Goal: Task Accomplishment & Management: Manage account settings

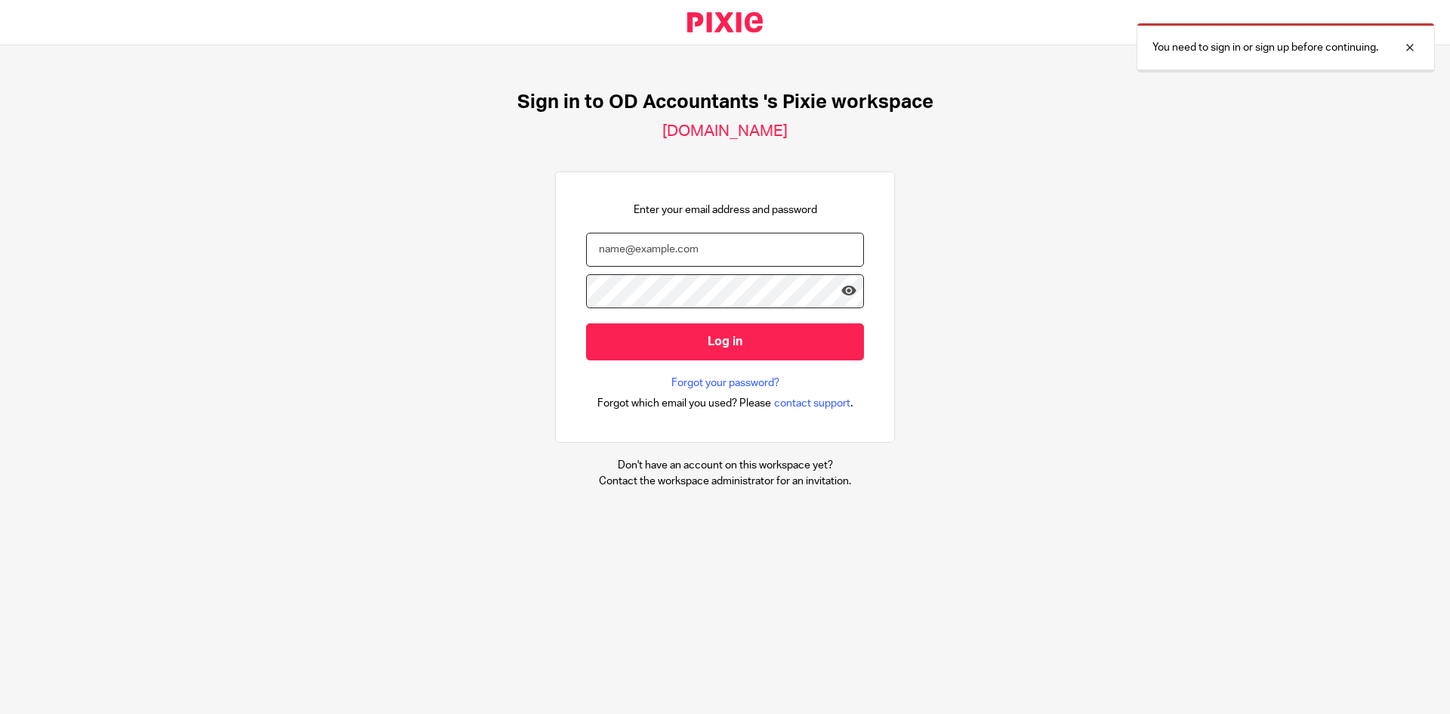
type input "[EMAIL_ADDRESS][DOMAIN_NAME]"
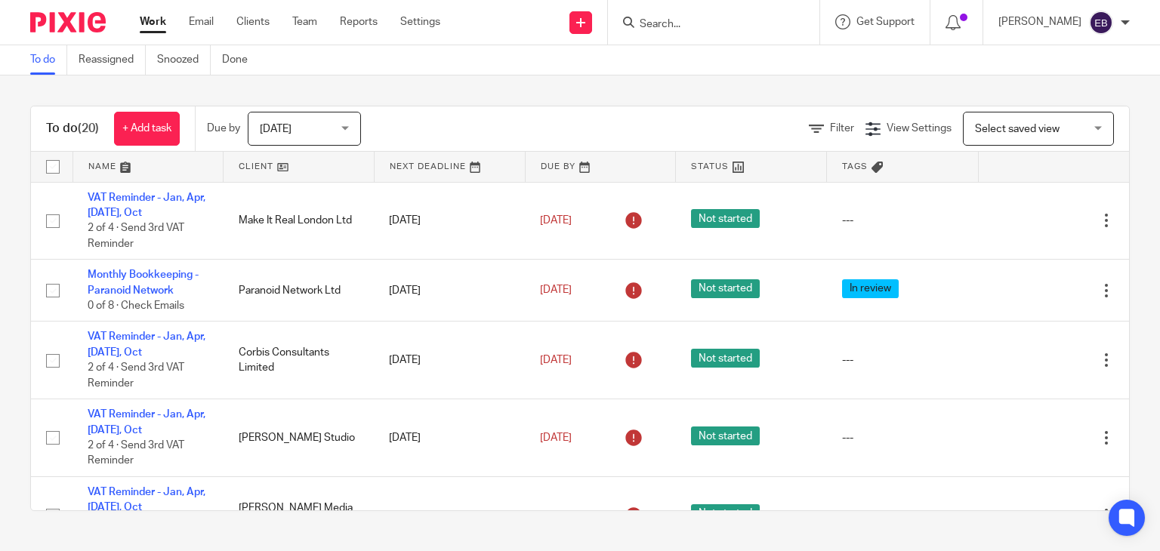
click at [659, 20] on input "Search" at bounding box center [706, 25] width 136 height 14
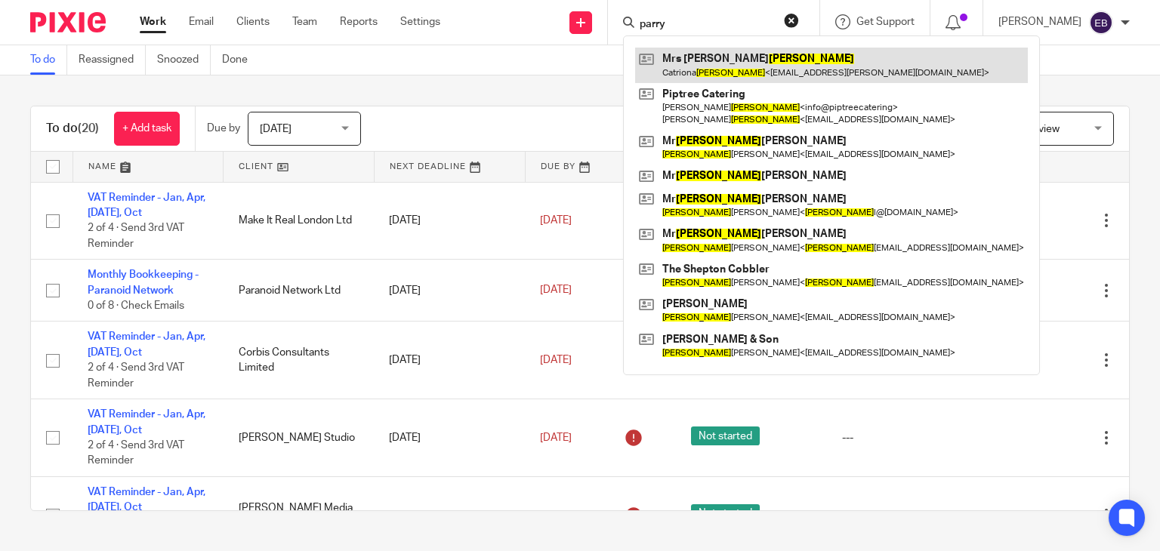
type input "parry"
click at [719, 67] on link at bounding box center [831, 65] width 393 height 35
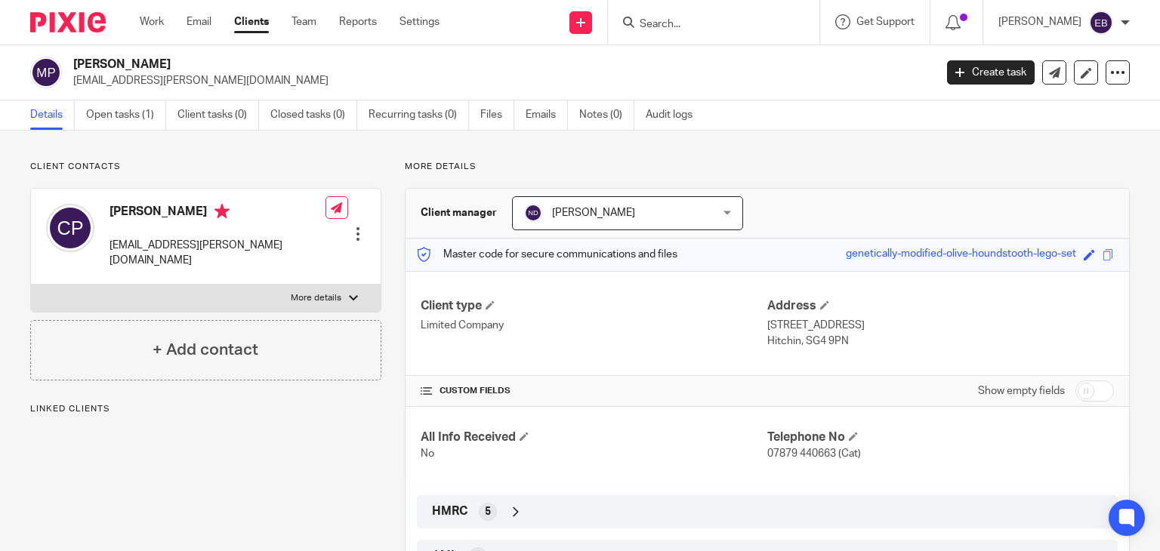
click at [329, 479] on div "Client contacts Catriona Parry cat@hamilton-pr.com Edit contact Create client f…" at bounding box center [194, 373] width 375 height 424
click at [363, 170] on p "Client contacts" at bounding box center [205, 167] width 351 height 12
click at [557, 116] on link "Emails" at bounding box center [547, 114] width 42 height 29
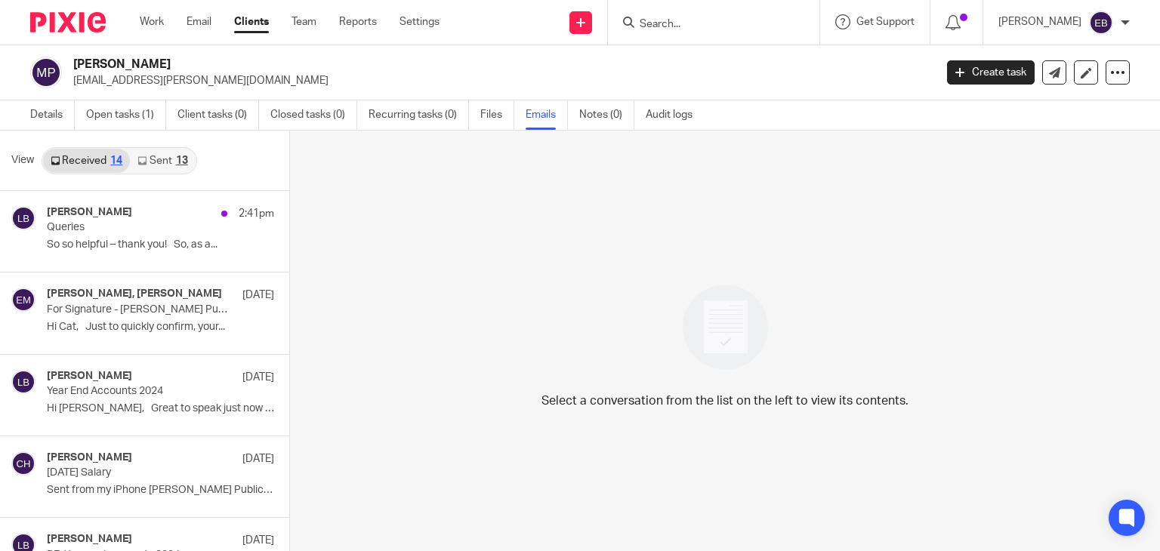
click at [172, 156] on link "Sent 13" at bounding box center [162, 161] width 65 height 24
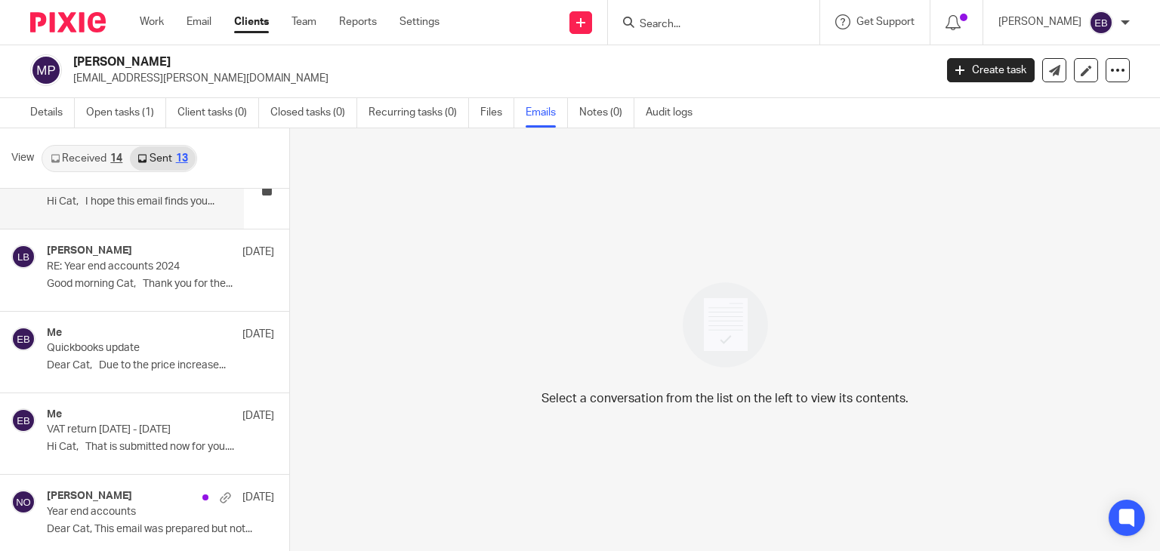
scroll to position [699, 0]
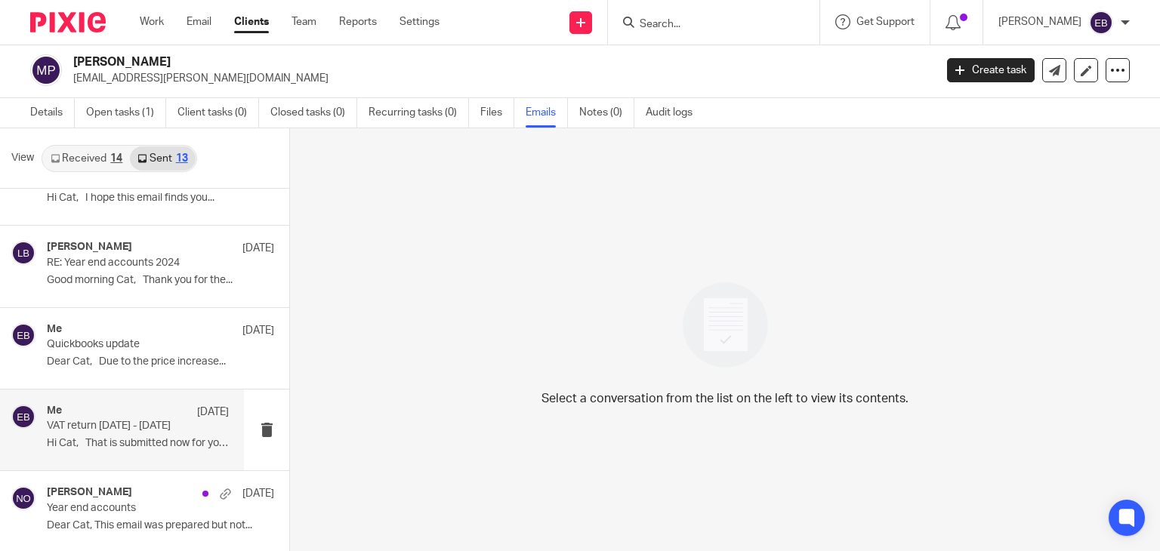
click at [139, 420] on p "VAT return 01.12.24 - 28.02.25" at bounding box center [120, 426] width 146 height 13
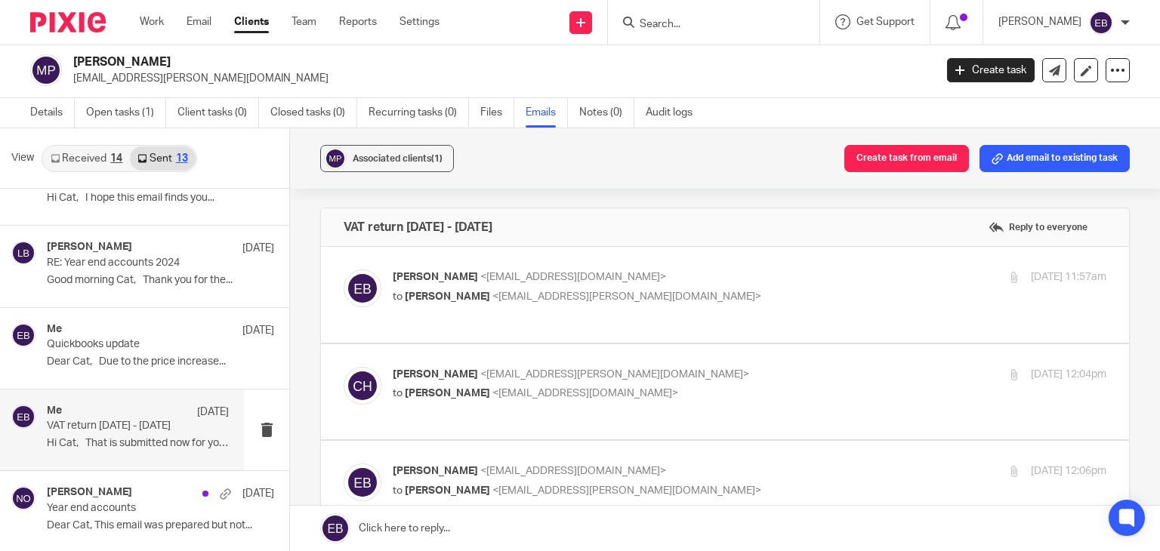
scroll to position [0, 0]
click at [753, 265] on label at bounding box center [725, 295] width 808 height 96
click at [344, 269] on input "checkbox" at bounding box center [343, 269] width 1 height 1
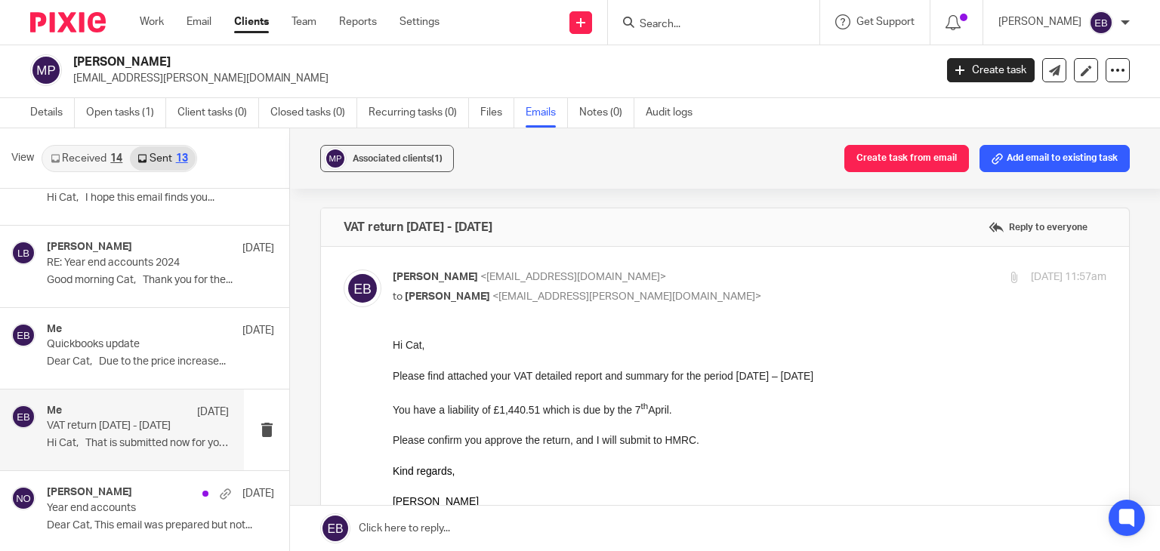
click at [344, 269] on input "checkbox" at bounding box center [343, 269] width 1 height 1
checkbox input "false"
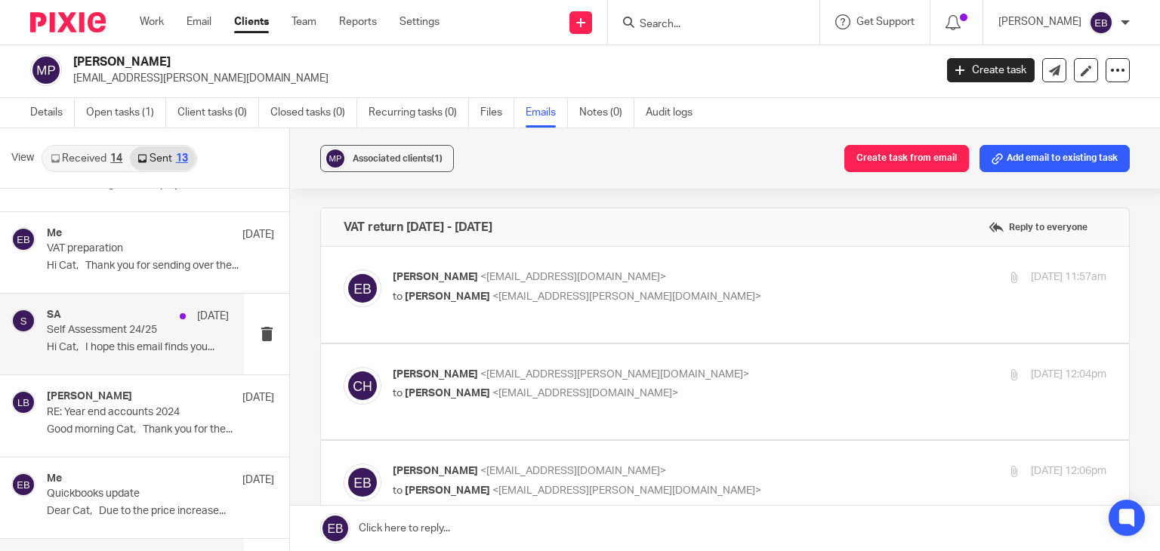
scroll to position [548, 0]
click at [125, 343] on p "Hi Cat, I hope this email finds you..." at bounding box center [138, 349] width 182 height 13
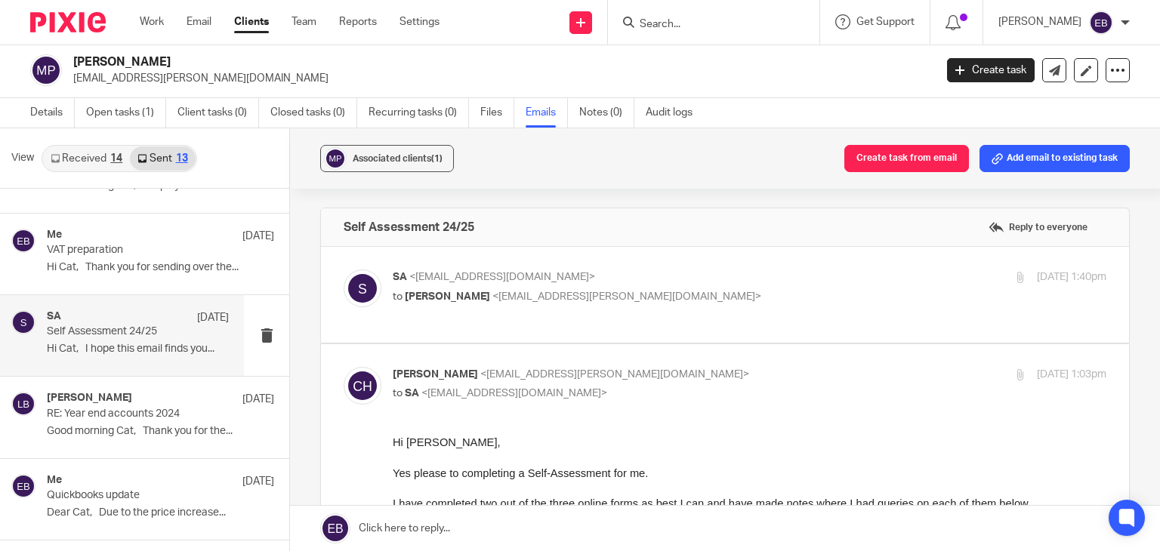
scroll to position [0, 0]
click at [668, 277] on p "SA <sa@probusinessuk.com>" at bounding box center [631, 278] width 476 height 16
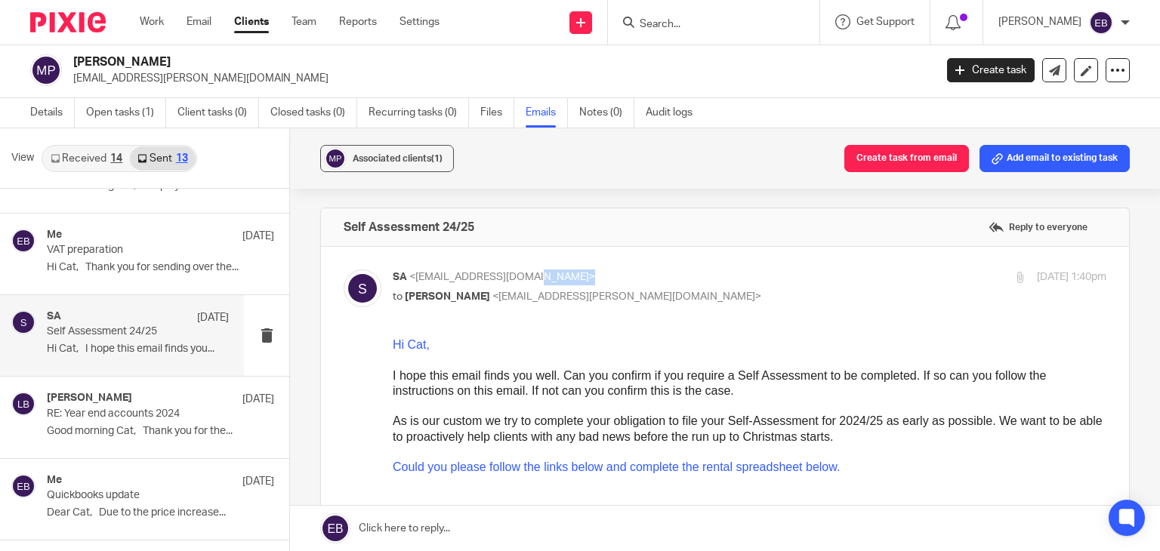
click at [668, 278] on p "SA <sa@probusinessuk.com>" at bounding box center [631, 278] width 476 height 16
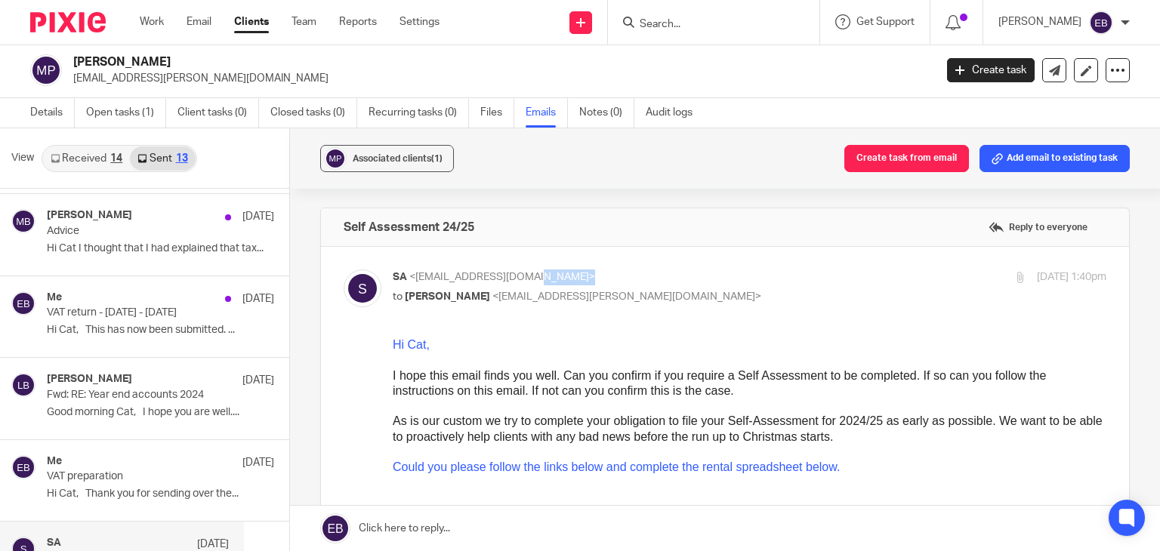
click at [634, 279] on p "SA <sa@probusinessuk.com>" at bounding box center [631, 278] width 476 height 16
click at [622, 286] on div "SA <sa@probusinessuk.com> to Cat Hamilton <cat@hamilton-pr.com>" at bounding box center [631, 287] width 476 height 35
checkbox input "false"
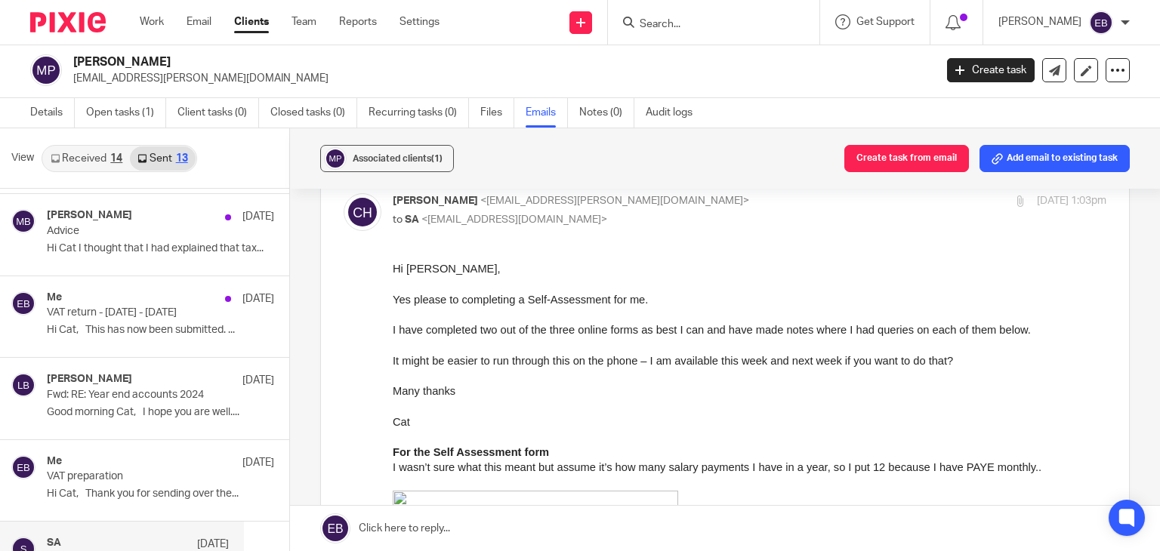
scroll to position [151, 0]
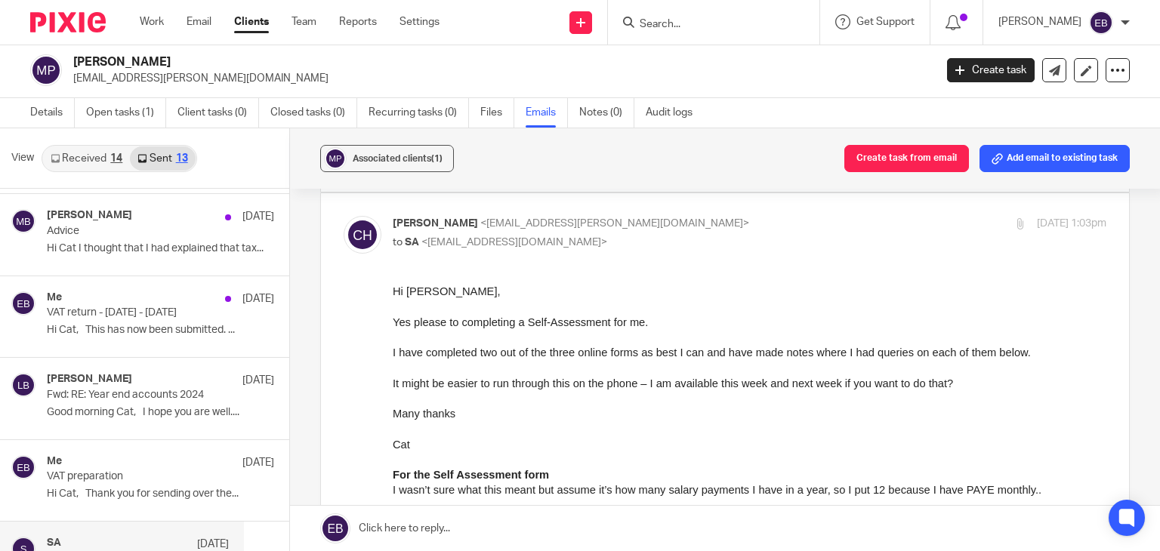
click at [294, 234] on div "Associated clients (1) Create task from email Add email to existing task Self A…" at bounding box center [725, 339] width 870 height 423
click at [48, 123] on link "Details" at bounding box center [52, 112] width 45 height 29
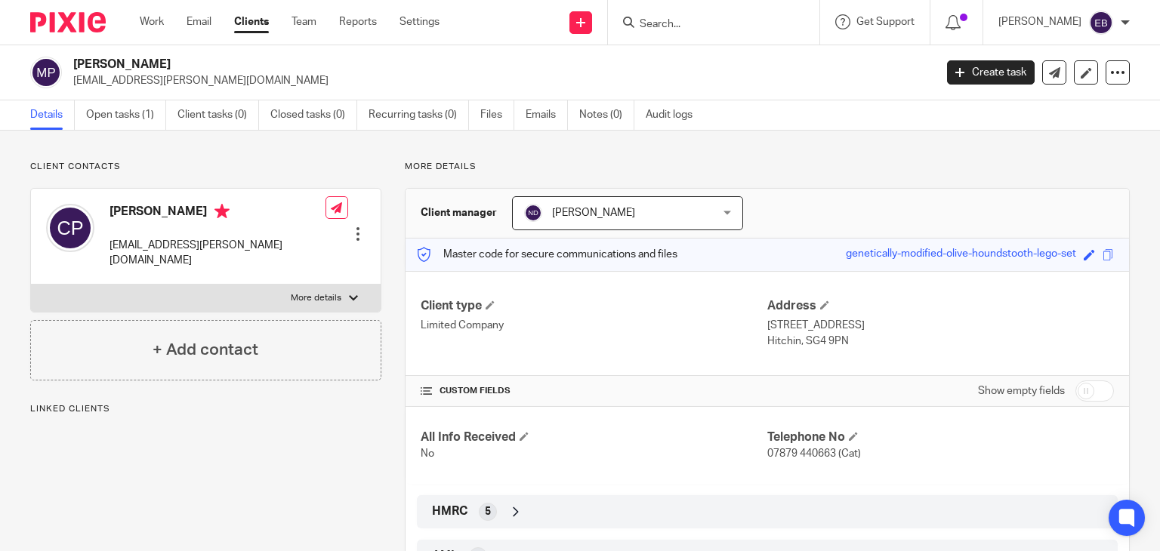
click at [678, 31] on form at bounding box center [718, 22] width 161 height 19
click at [683, 23] on input "Search" at bounding box center [706, 25] width 136 height 14
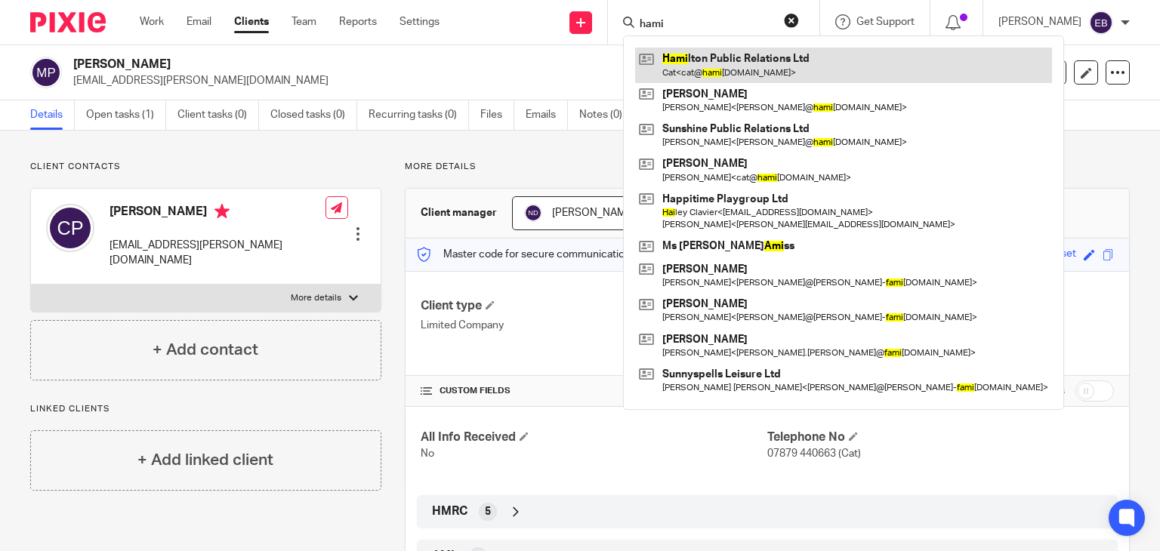
type input "hami"
click at [701, 53] on link at bounding box center [843, 65] width 417 height 35
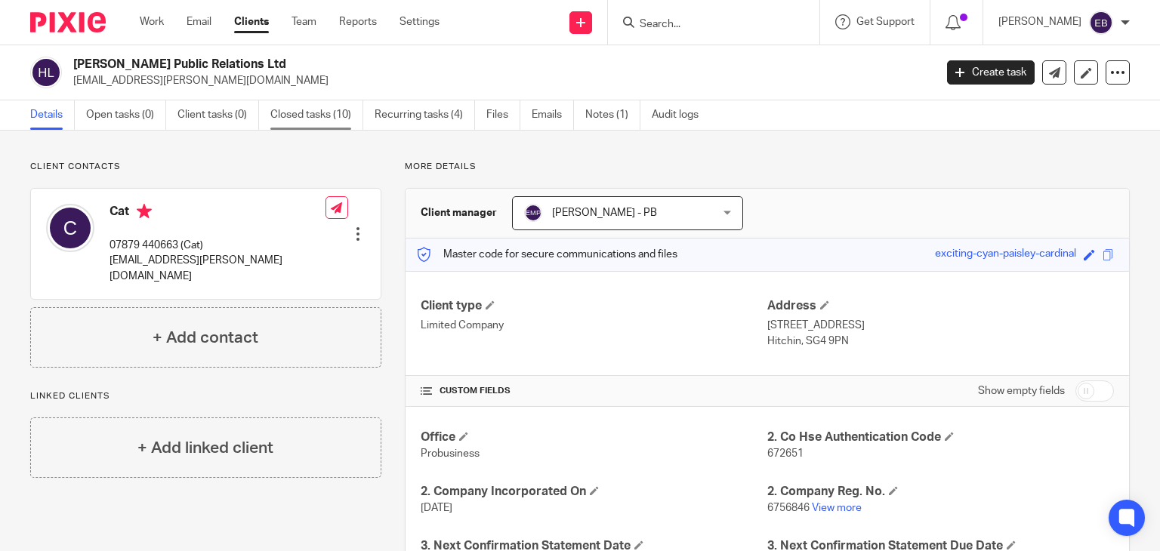
click at [303, 118] on link "Closed tasks (10)" at bounding box center [316, 114] width 93 height 29
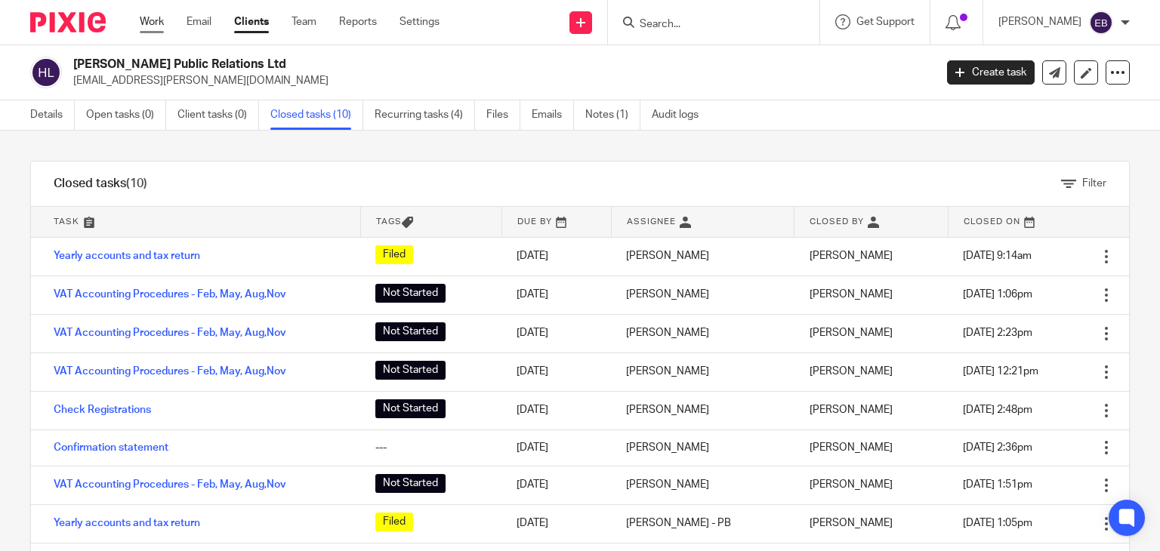
click at [159, 26] on link "Work" at bounding box center [152, 21] width 24 height 15
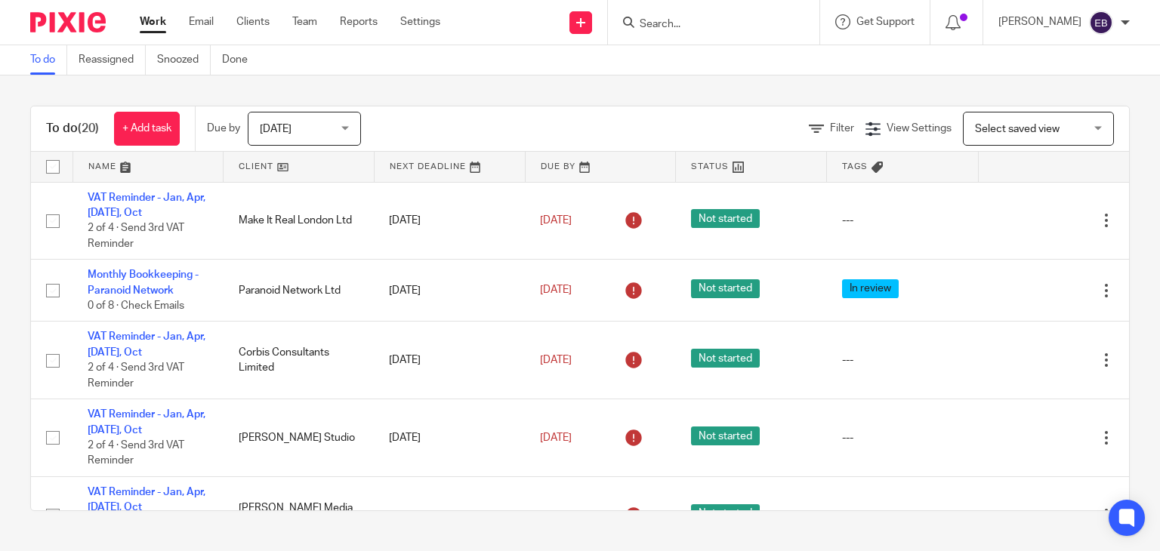
click at [680, 23] on input "Search" at bounding box center [706, 25] width 136 height 14
click at [716, 28] on input "Search" at bounding box center [706, 25] width 136 height 14
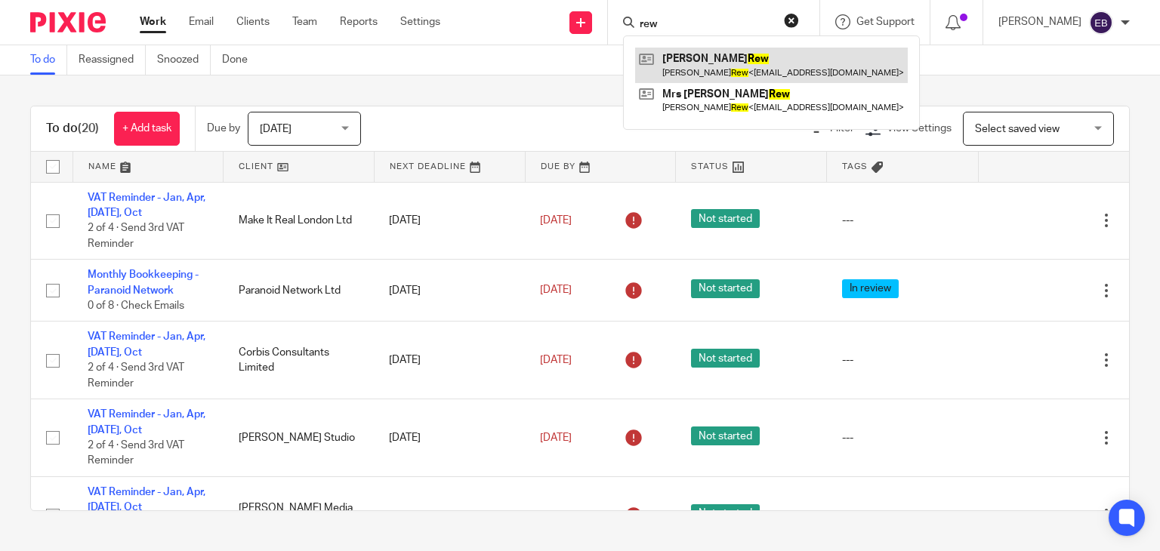
type input "rew"
click at [758, 66] on link at bounding box center [771, 65] width 273 height 35
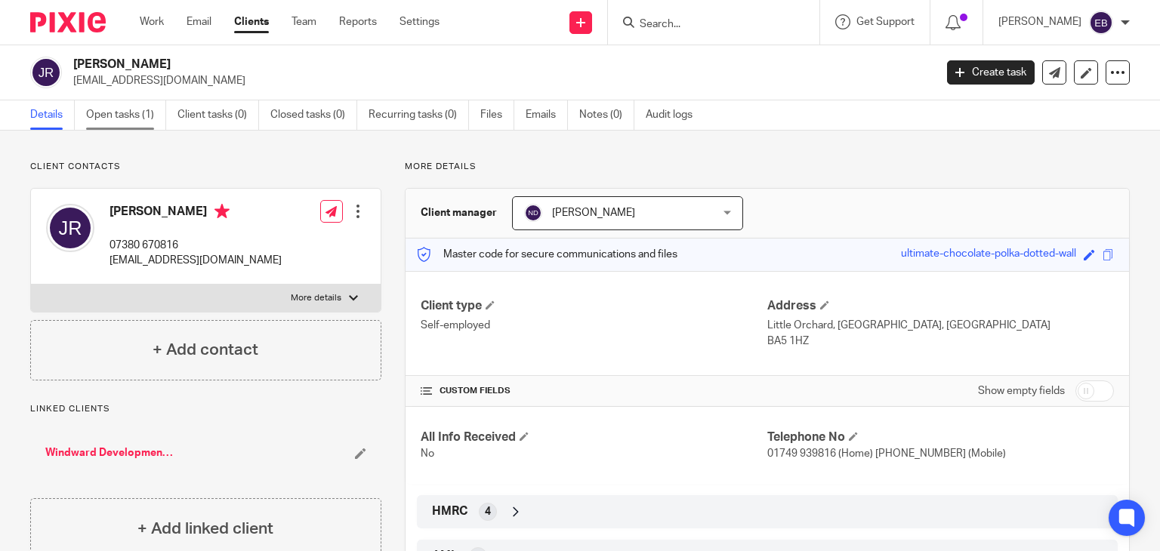
click at [137, 122] on link "Open tasks (1)" at bounding box center [126, 114] width 80 height 29
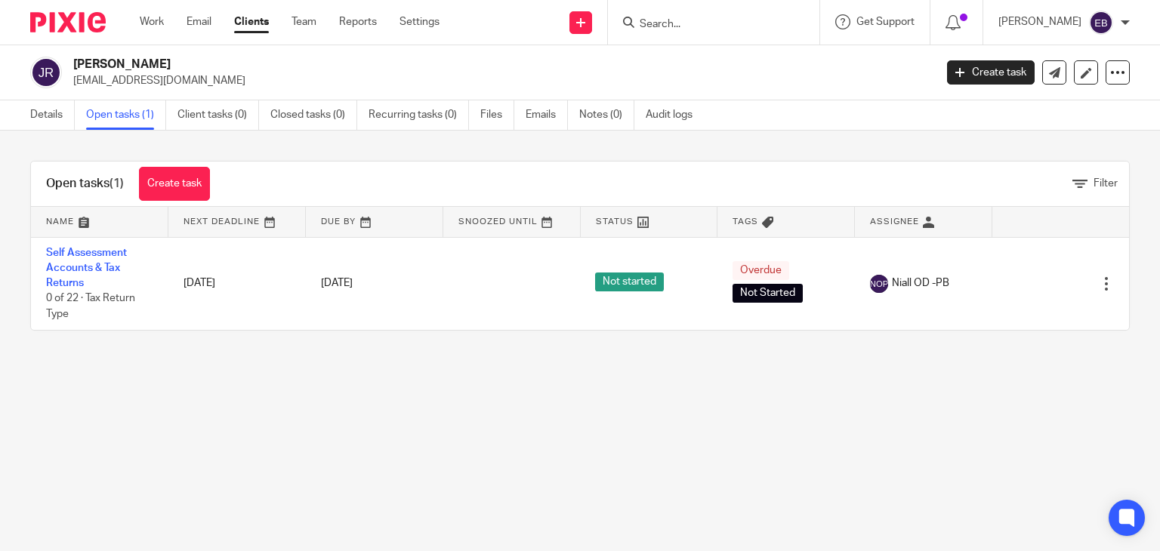
click at [366, 162] on div "Open tasks (1) Create task Filter" at bounding box center [580, 184] width 1098 height 45
click at [577, 162] on div "Open tasks (1) Create task Filter" at bounding box center [580, 184] width 1098 height 45
click at [147, 29] on div "Work Email Clients Team Reports Settings Work Email Clients Team Reports Settin…" at bounding box center [294, 22] width 338 height 45
click at [154, 17] on link "Work" at bounding box center [152, 21] width 24 height 15
